Goal: Navigation & Orientation: Understand site structure

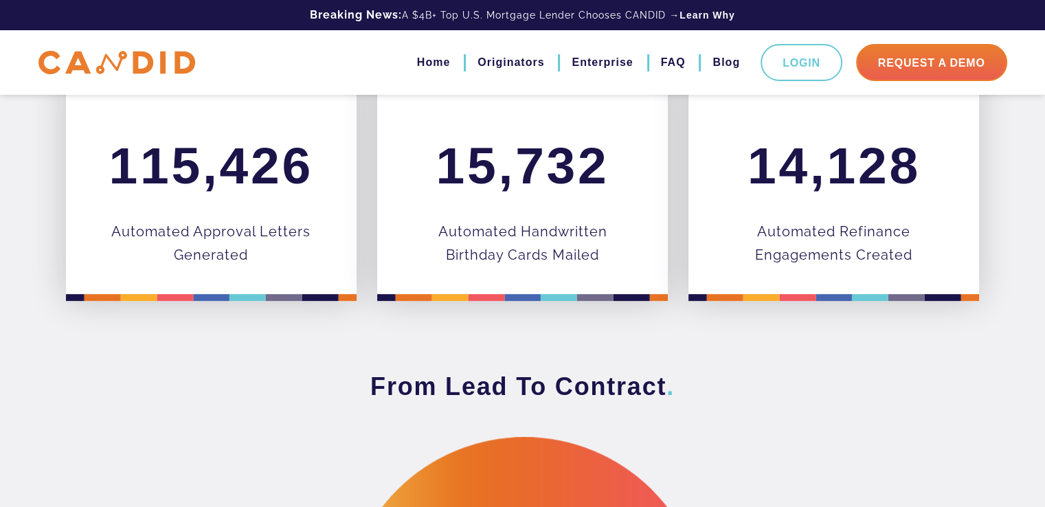
scroll to position [610, 0]
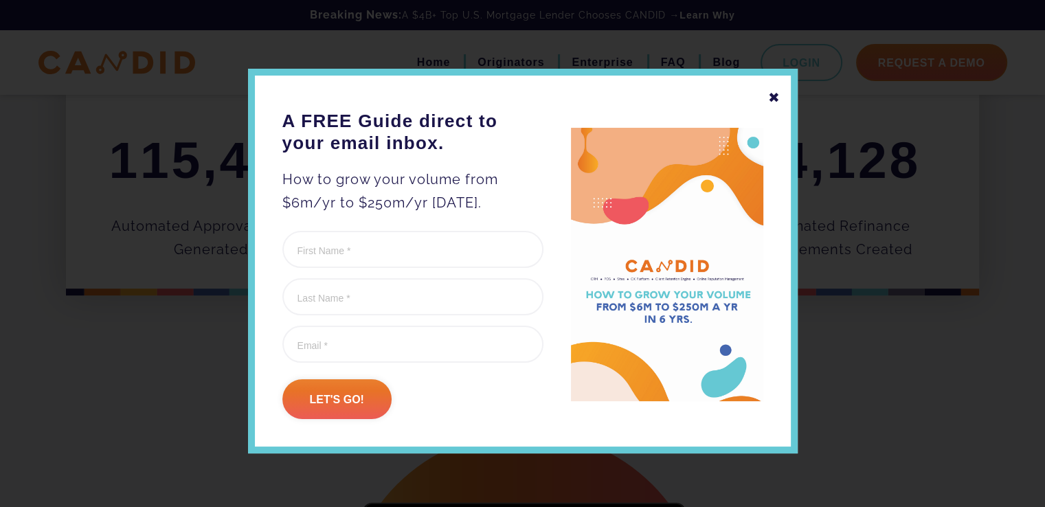
click at [770, 100] on div "✖" at bounding box center [774, 97] width 12 height 23
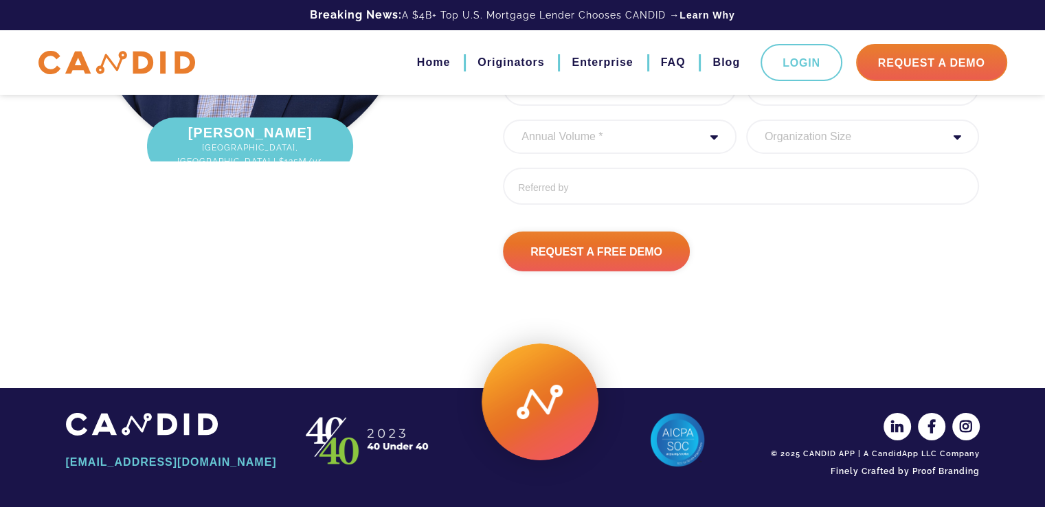
scroll to position [4678, 0]
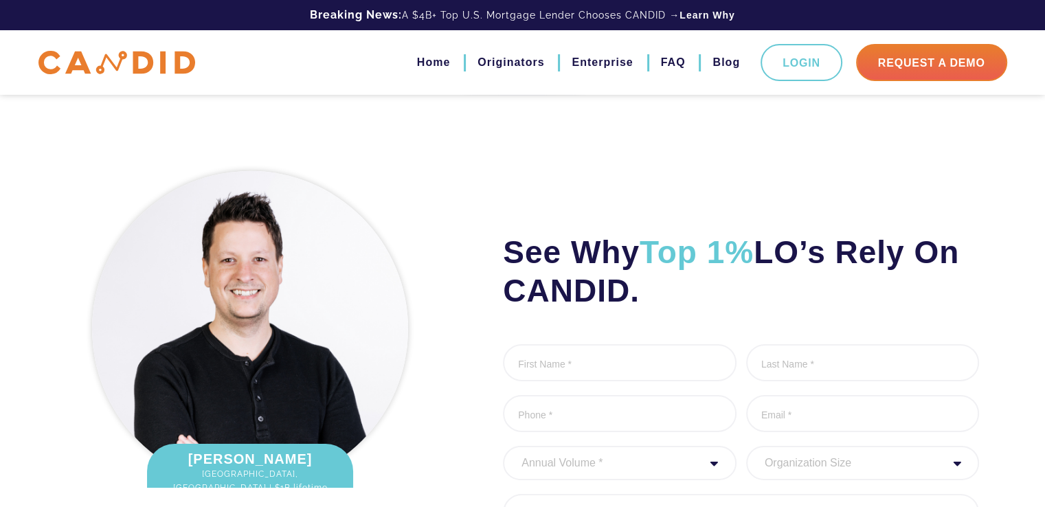
scroll to position [4290, 0]
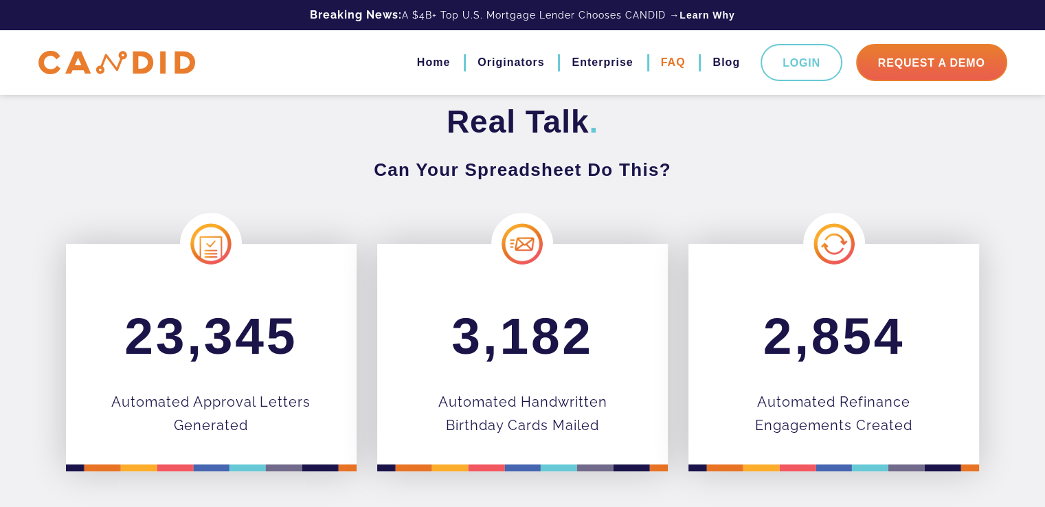
click at [671, 61] on link "FAQ" at bounding box center [673, 62] width 25 height 23
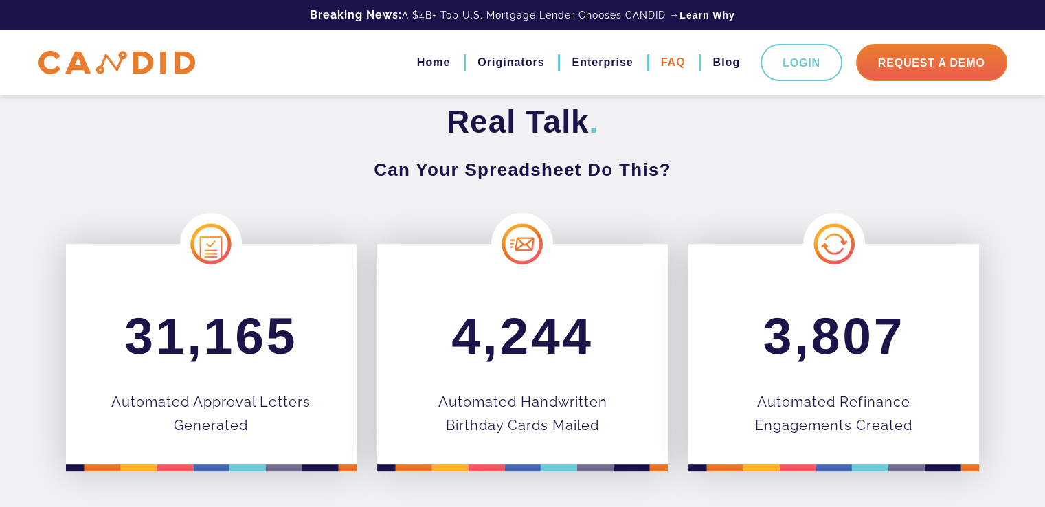
scroll to position [423, 0]
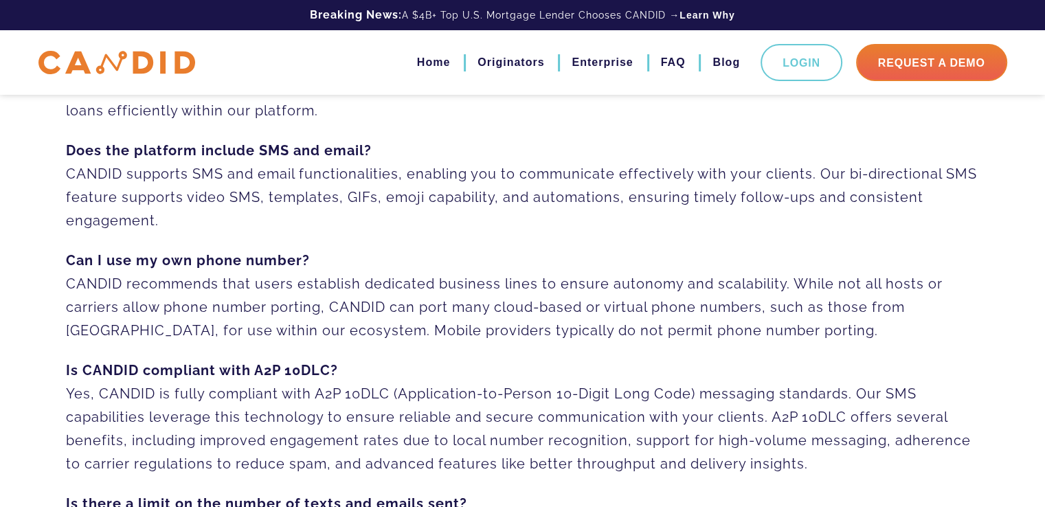
scroll to position [399, 0]
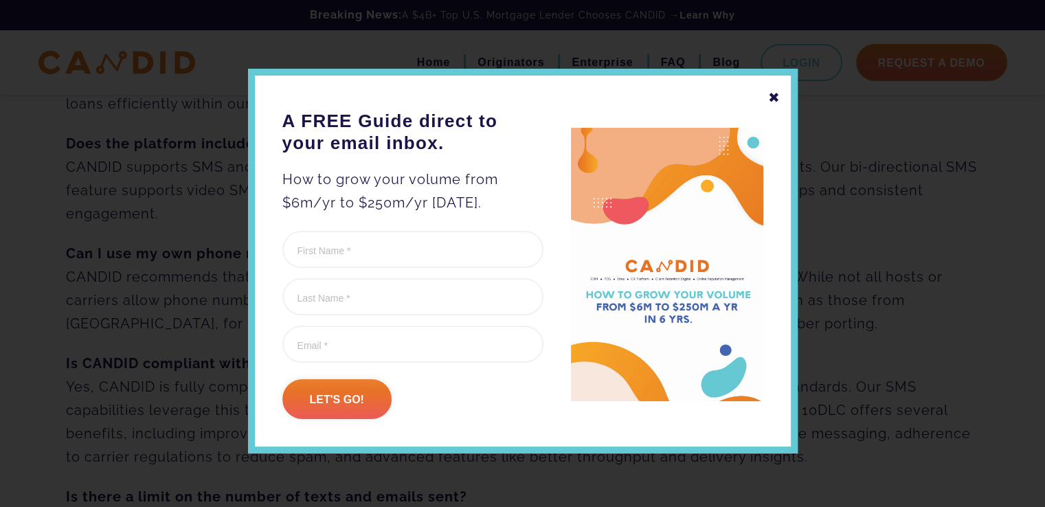
click at [771, 96] on div "✖" at bounding box center [774, 97] width 12 height 23
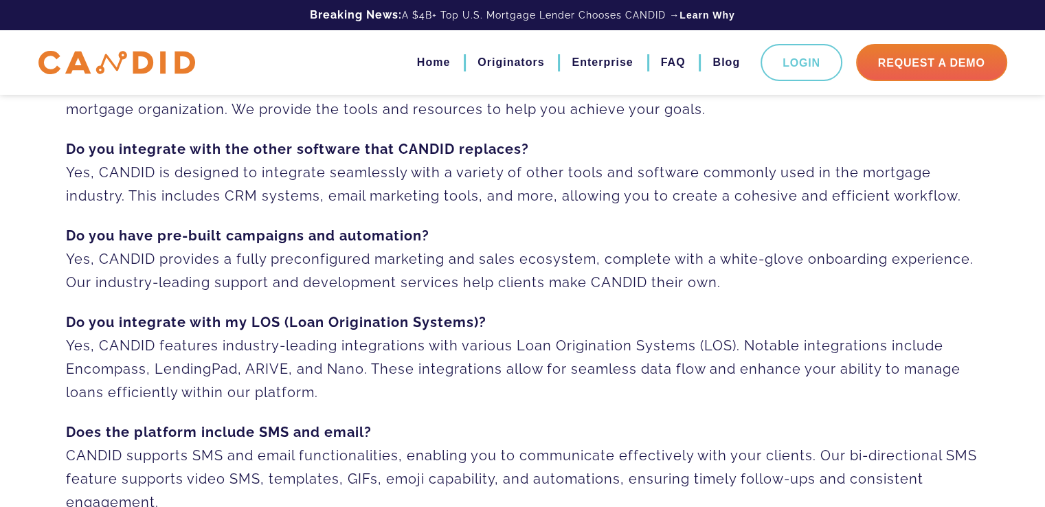
scroll to position [0, 0]
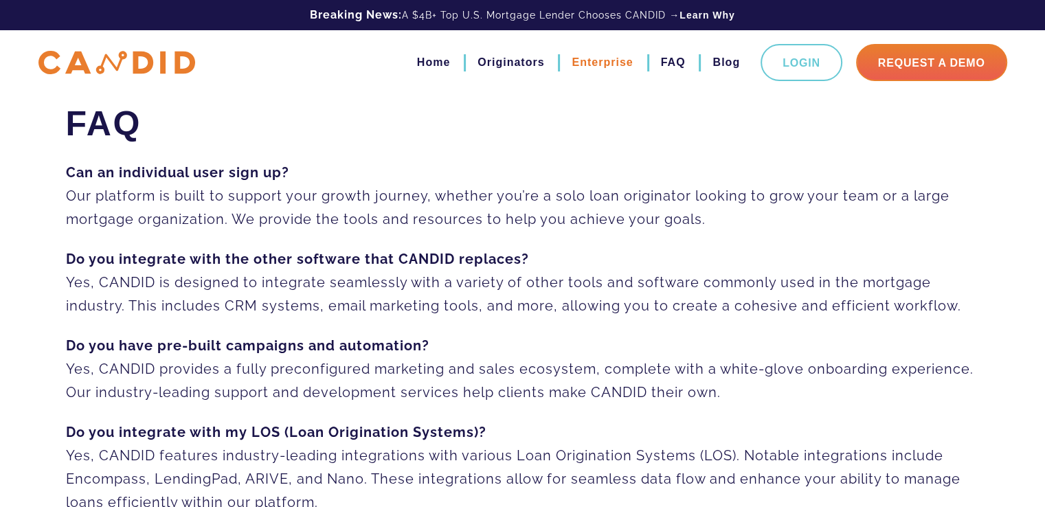
click at [609, 65] on link "Enterprise" at bounding box center [602, 62] width 61 height 23
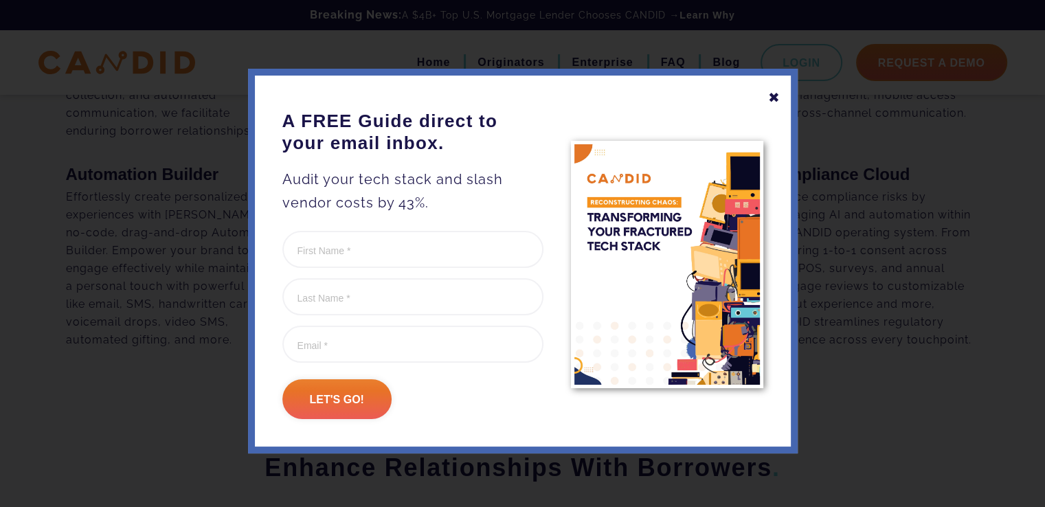
scroll to position [812, 0]
click at [768, 96] on div "✖" at bounding box center [774, 97] width 12 height 23
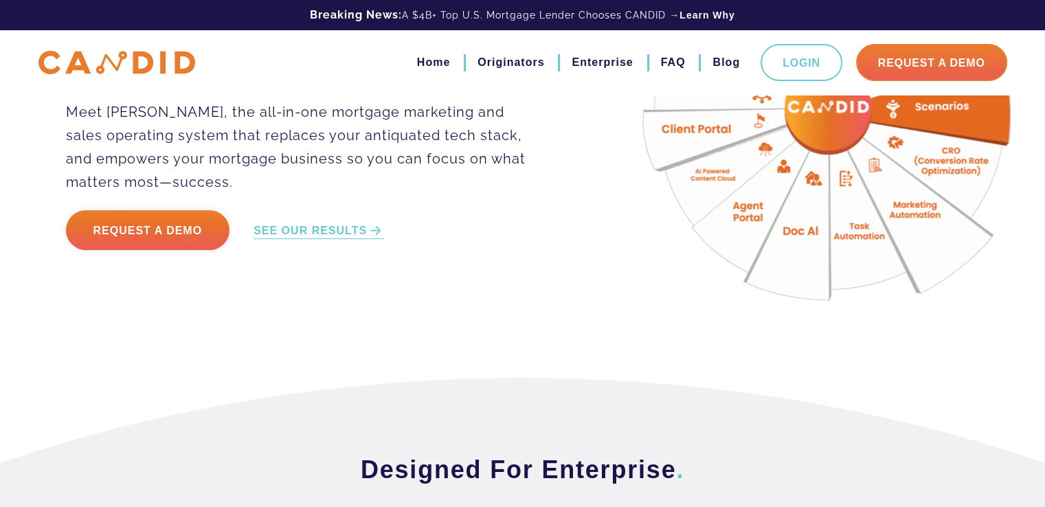
scroll to position [0, 0]
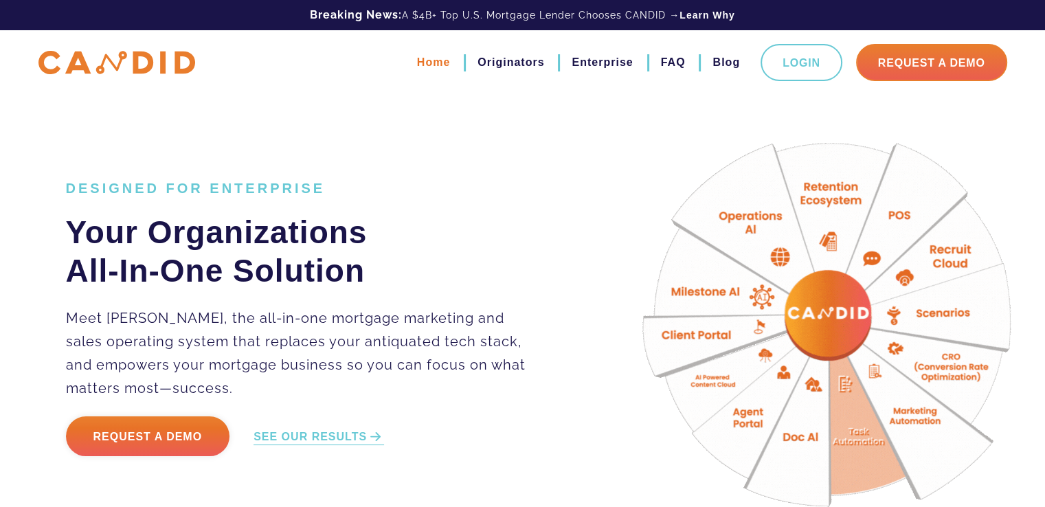
click at [425, 59] on link "Home" at bounding box center [433, 62] width 33 height 23
